Goal: Transaction & Acquisition: Subscribe to service/newsletter

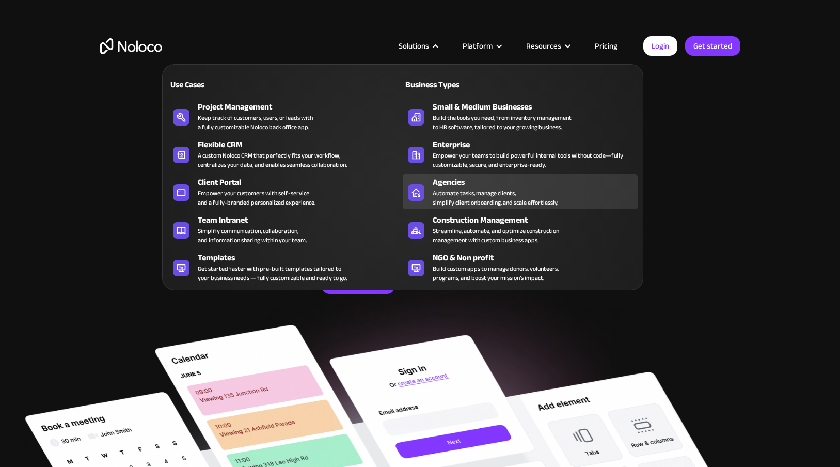
click at [439, 185] on div "Agencies" at bounding box center [538, 182] width 210 height 12
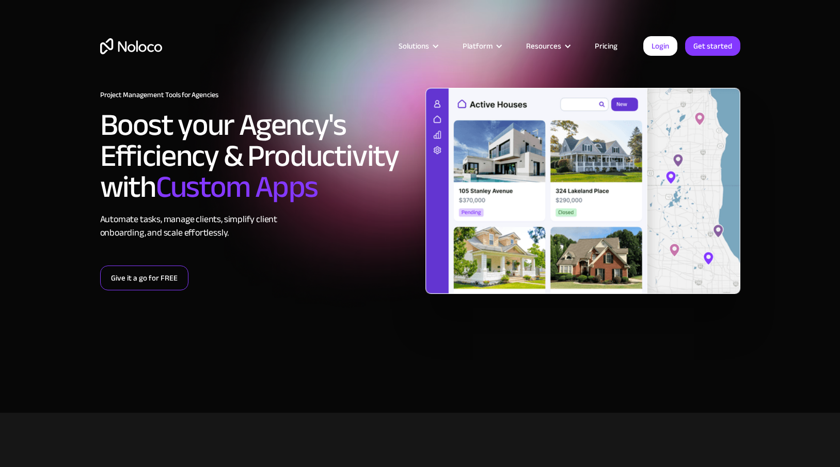
click at [175, 276] on link "Give it a go for FREE" at bounding box center [144, 277] width 88 height 25
click at [615, 45] on link "Pricing" at bounding box center [606, 45] width 49 height 13
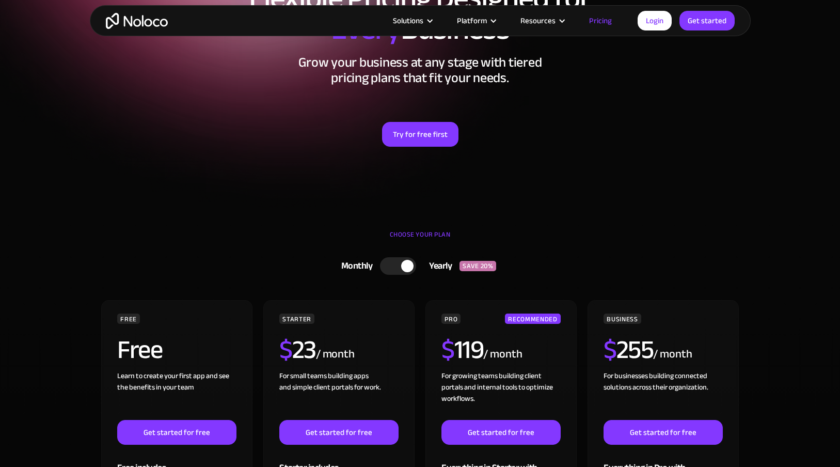
scroll to position [389, 0]
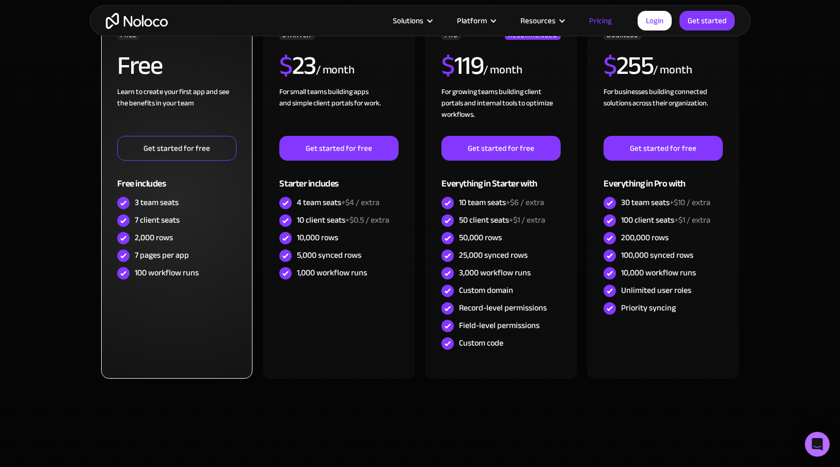
click at [198, 148] on link "Get started for free" at bounding box center [176, 148] width 119 height 25
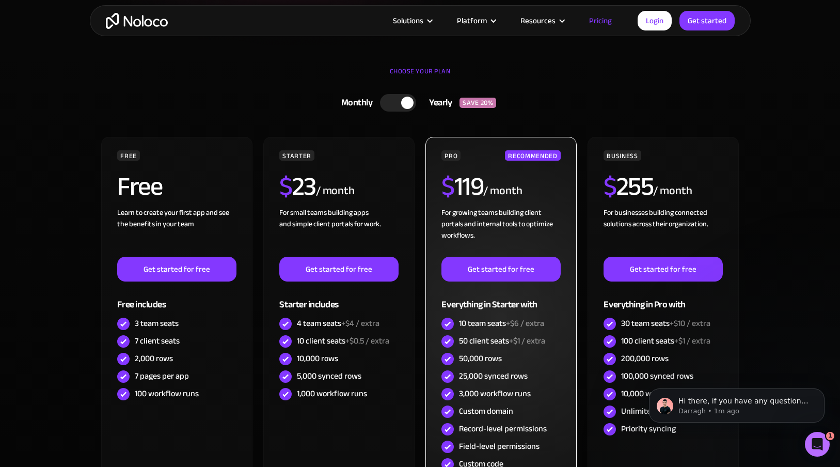
scroll to position [0, 0]
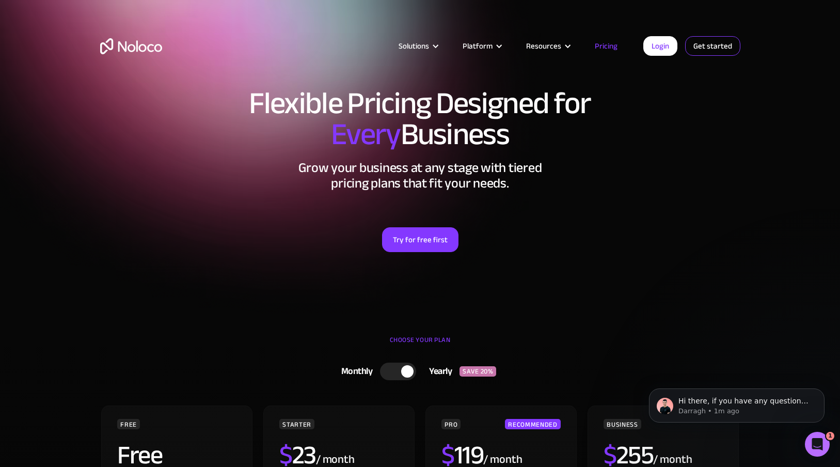
click at [0, 0] on link "Get started" at bounding box center [0, 0] width 0 height 0
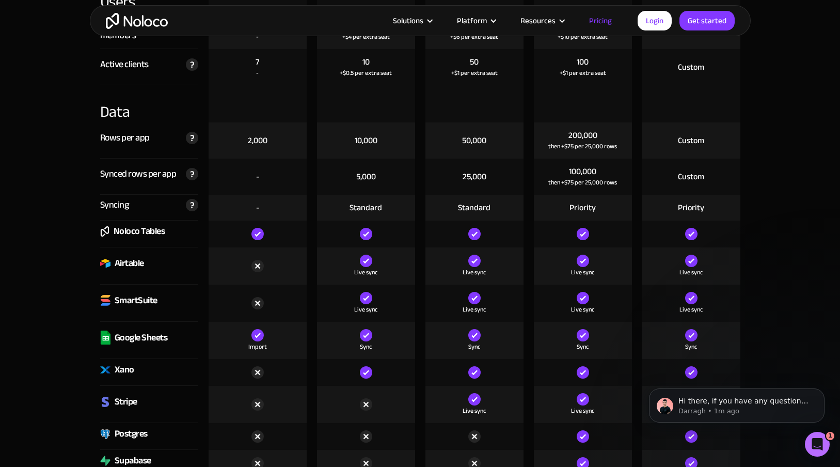
scroll to position [1397, 0]
